Goal: Ask a question

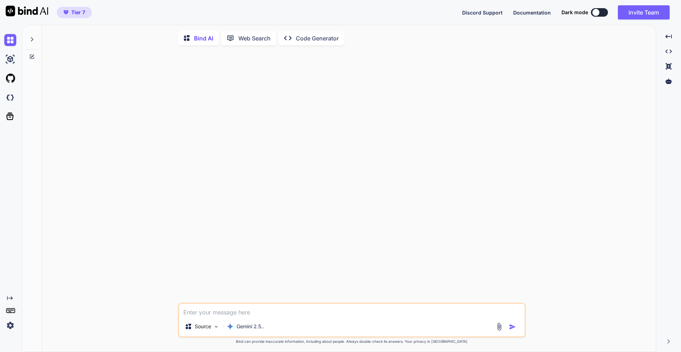
type textarea "P"
type textarea "x"
type textarea "Pa"
type textarea "x"
type textarea "Pat"
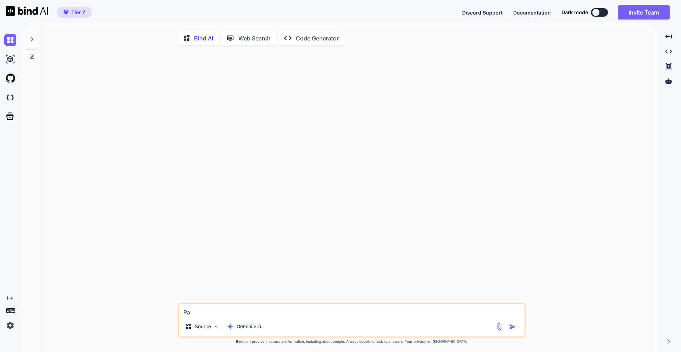
type textarea "x"
type textarea "Pa"
type textarea "x"
type textarea "Par"
type textarea "x"
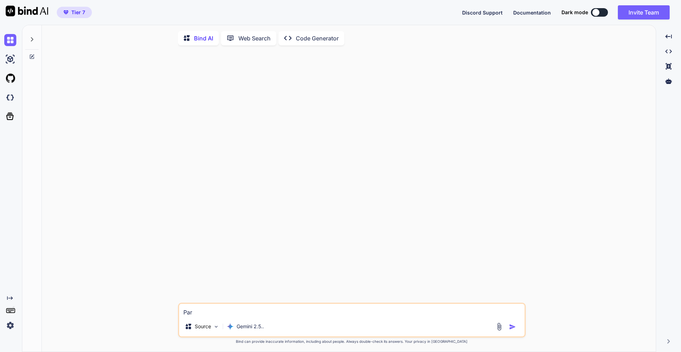
type textarea "Part"
type textarea "x"
type textarea "Parti"
type textarea "x"
type textarea "Partia"
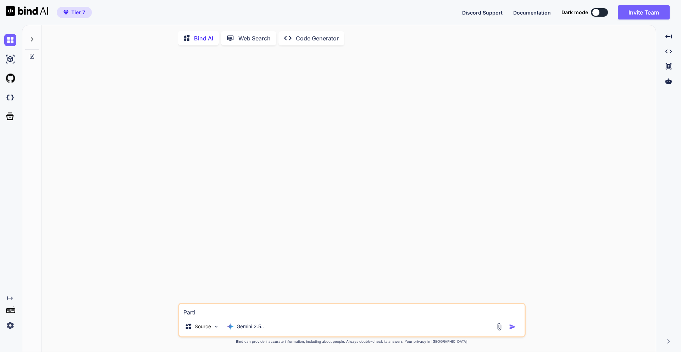
type textarea "x"
type textarea "Partial"
type textarea "x"
type textarea "Partial"
type textarea "x"
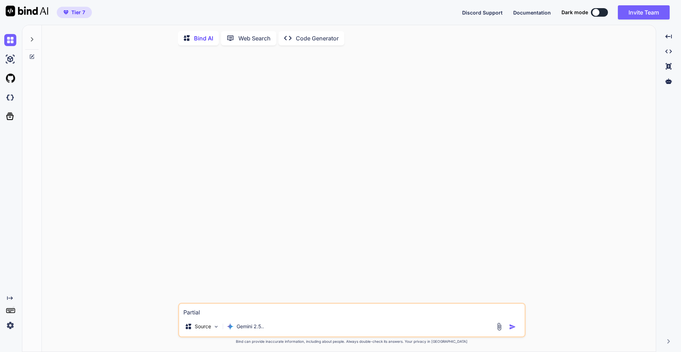
type textarea "Partial u"
type textarea "x"
type textarea "Partial up"
type textarea "x"
type textarea "Partial upd"
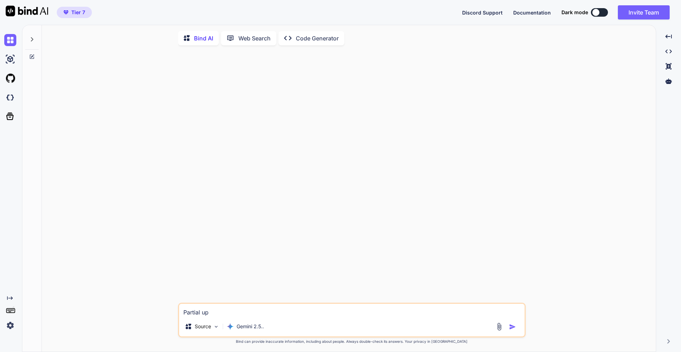
type textarea "x"
type textarea "Partial upda"
type textarea "x"
type textarea "Partial updat"
type textarea "x"
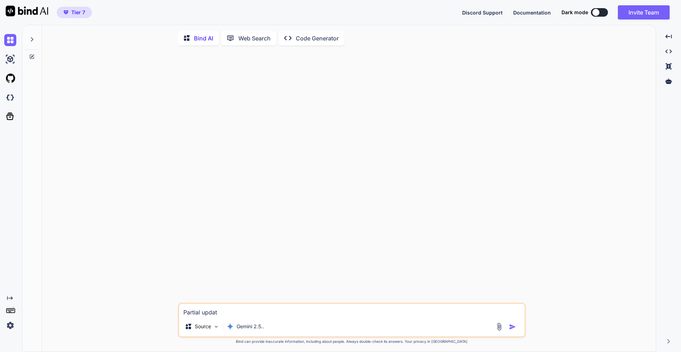
type textarea "Partial update"
type textarea "x"
type textarea "Partial update"
type textarea "x"
type textarea "Partial update e"
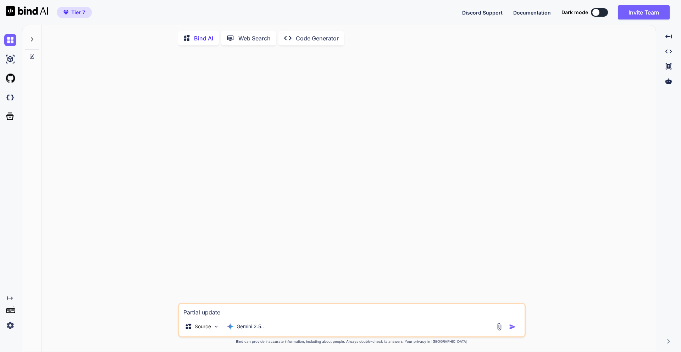
type textarea "x"
type textarea "Partial update en"
type textarea "x"
type textarea "Partial update ena"
type textarea "x"
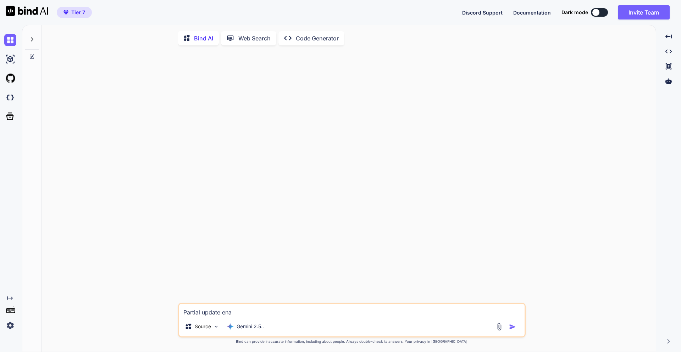
type textarea "Partial update enab"
type textarea "x"
type textarea "Partial update enabl"
type textarea "x"
type textarea "Partial update enable"
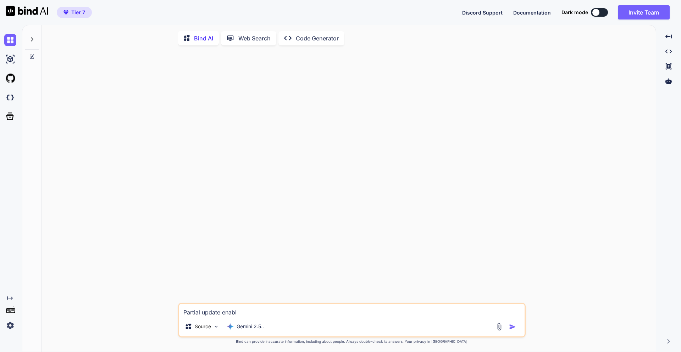
type textarea "x"
type textarea "Partial update enable"
type textarea "x"
type textarea "Partial update enable u"
type textarea "x"
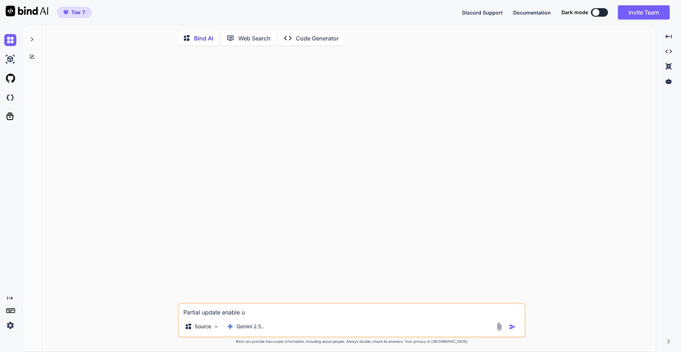
type textarea "Partial update enable un"
type textarea "x"
type textarea "Partial update enable un"
type textarea "x"
type textarea "Partial update enable un"
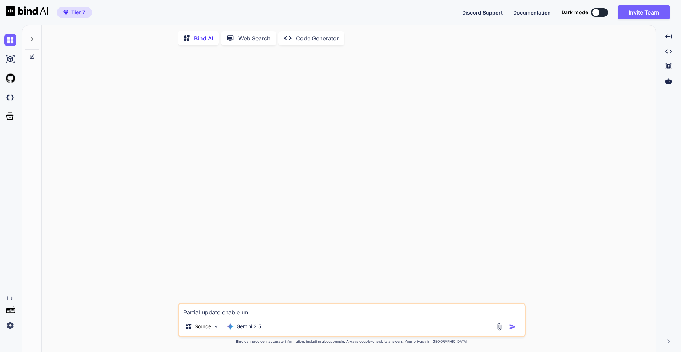
type textarea "x"
type textarea "Partial update enable u"
type textarea "x"
type textarea "Partial update enable"
type textarea "x"
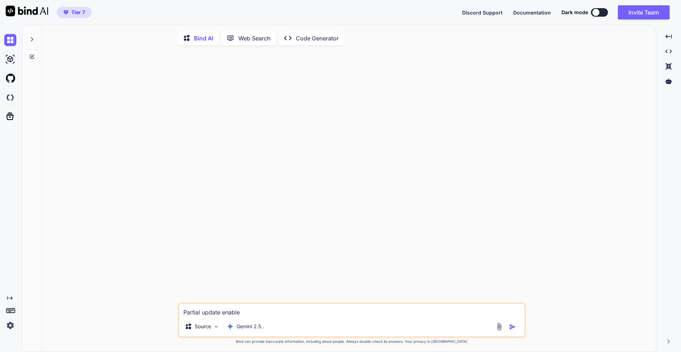
type textarea "Partial update enable i"
type textarea "x"
type textarea "Partial update enable in"
type textarea "x"
type textarea "Partial update enable in"
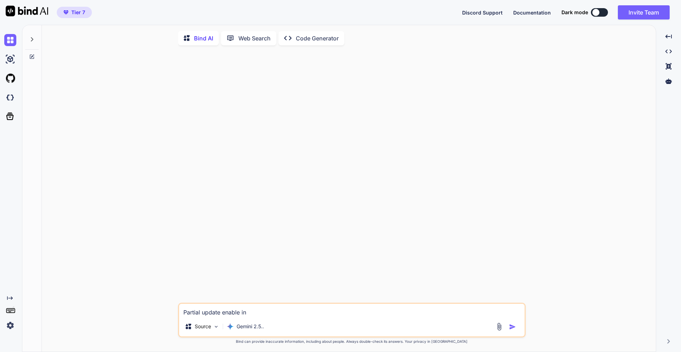
type textarea "x"
type textarea "Partial update enable in s"
type textarea "x"
type textarea "Partial update enable in se"
type textarea "x"
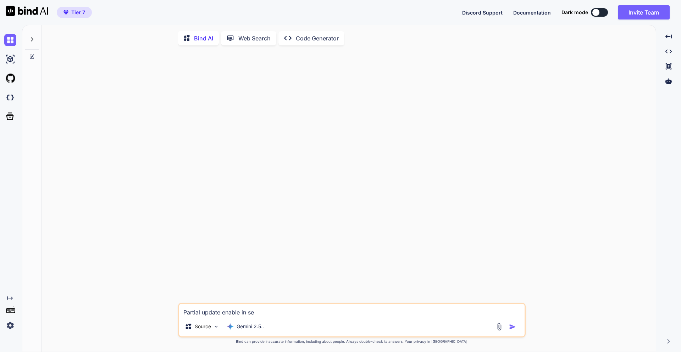
type textarea "Partial update enable in ser"
type textarea "x"
type textarea "Partial update enable in seri"
type textarea "x"
type textarea "Partial update enable in seria"
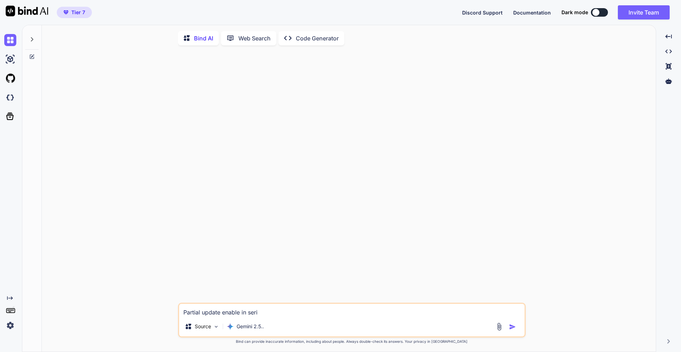
type textarea "x"
type textarea "Partial update enable in serial"
type textarea "x"
type textarea "Partial update enable in seriali"
type textarea "x"
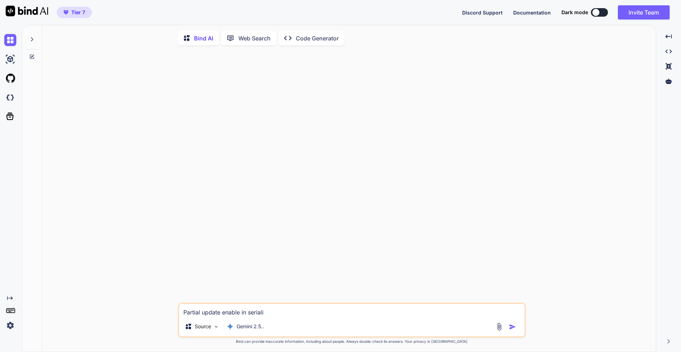
type textarea "Partial update enable in serializ"
type textarea "x"
type textarea "Partial update enable in serialize"
type textarea "x"
type textarea "Partial update enable in serializer"
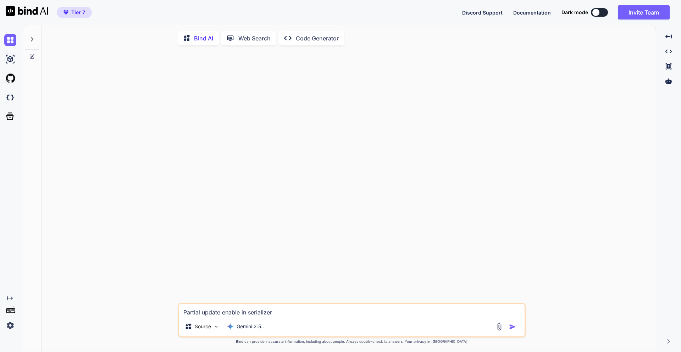
type textarea "x"
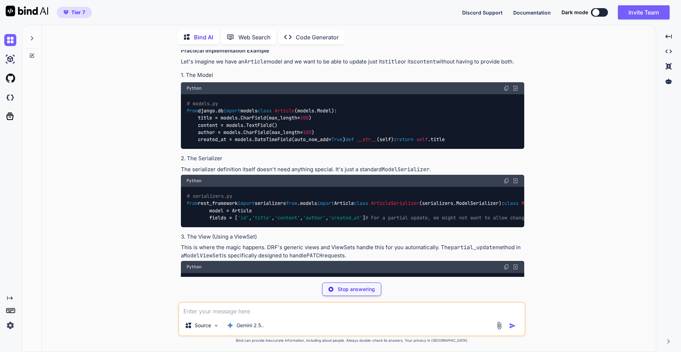
scroll to position [213, 0]
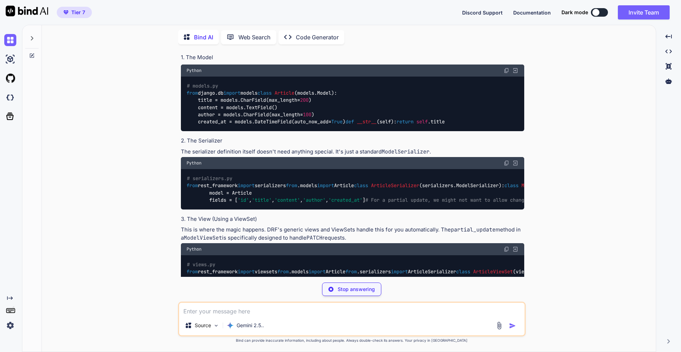
type textarea "x"
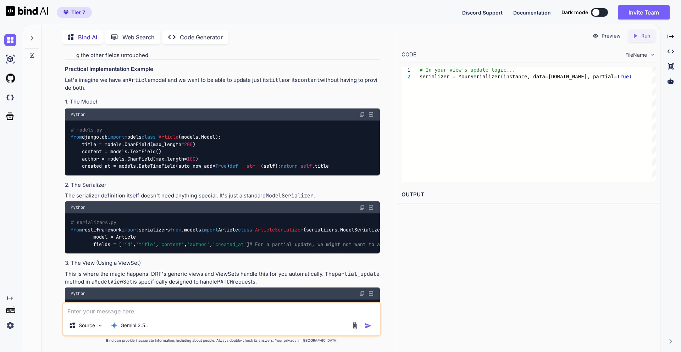
scroll to position [186, 0]
